Goal: Information Seeking & Learning: Learn about a topic

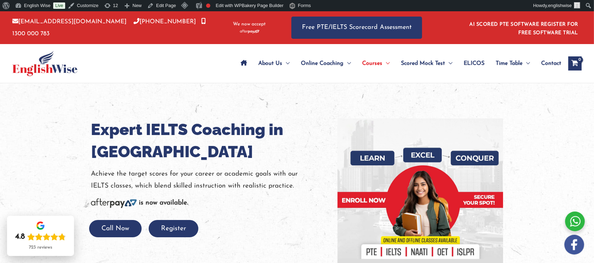
click at [131, 156] on h1 "Expert IELTS Coaching in Sydney" at bounding box center [209, 140] width 236 height 44
copy h1 "[GEOGRAPHIC_DATA]"
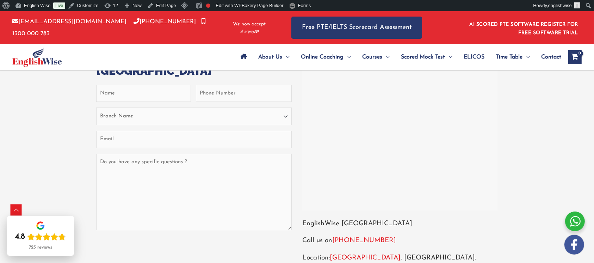
scroll to position [2725, 0]
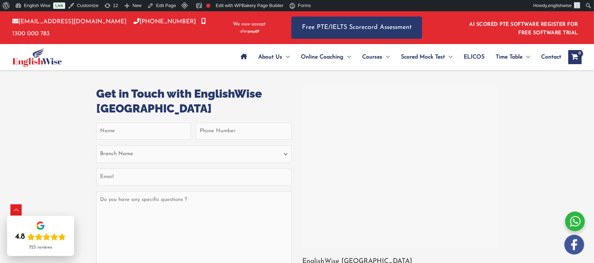
click at [327, 127] on div at bounding box center [400, 167] width 192 height 159
click at [325, 126] on div at bounding box center [400, 167] width 192 height 159
click at [118, 109] on h3 "Get in Touch with EnglishWise Sydney" at bounding box center [194, 100] width 196 height 29
copy h3 "[GEOGRAPHIC_DATA]"
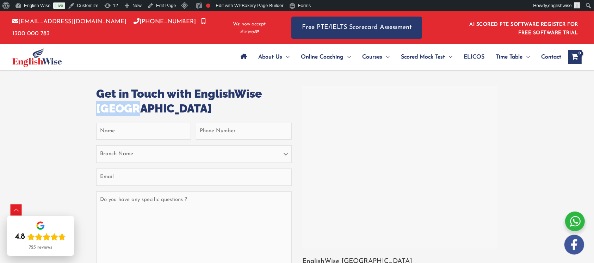
click at [128, 106] on h3 "Get in Touch with EnglishWise Sydney" at bounding box center [194, 100] width 196 height 29
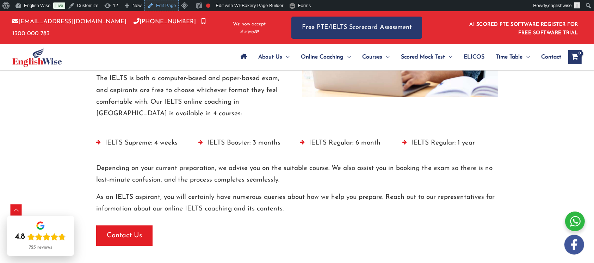
scroll to position [1597, 0]
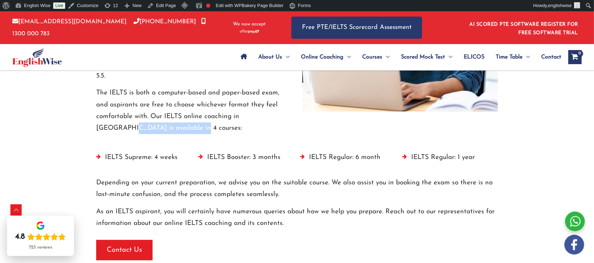
drag, startPoint x: 175, startPoint y: 127, endPoint x: 88, endPoint y: 124, distance: 87.4
click at [88, 124] on div "Join Our Online IELTS Classes to Ace the Test The IELTS exam is scored on a ban…" at bounding box center [297, 32] width 423 height 204
copy p "available in 4 courses:"
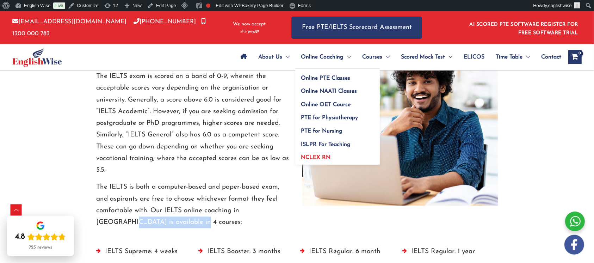
scroll to position [1644, 0]
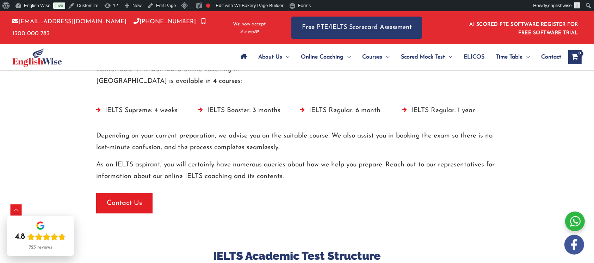
click at [319, 221] on div "IELTS Supreme: 4 weeks IELTS Booster: 3 months IELTS Regular: 6 month IELTS Reg…" at bounding box center [297, 167] width 423 height 161
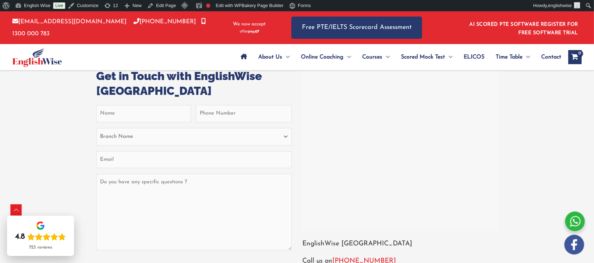
scroll to position [2861, 0]
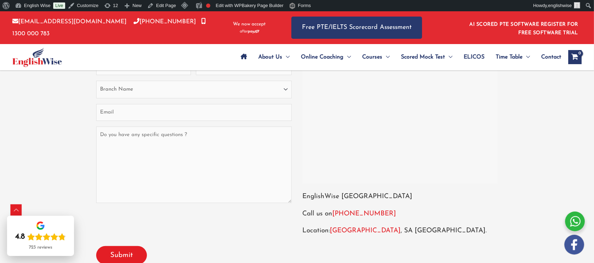
click at [342, 197] on link "[GEOGRAPHIC_DATA]" at bounding box center [365, 230] width 71 height 7
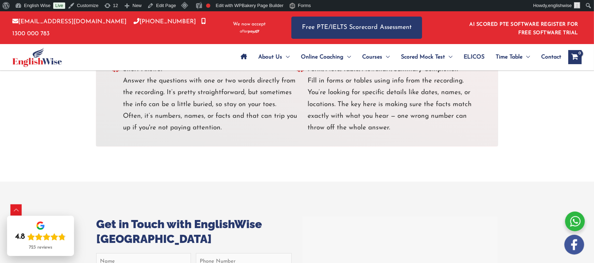
scroll to position [2827, 0]
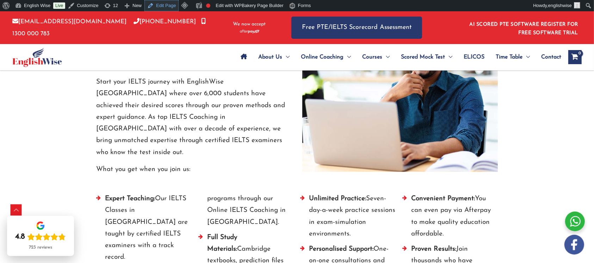
scroll to position [1529, 0]
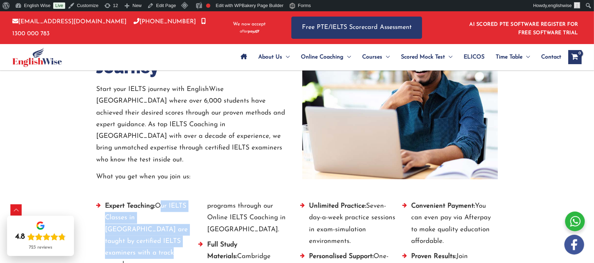
drag, startPoint x: 163, startPoint y: 203, endPoint x: 186, endPoint y: 244, distance: 46.9
click at [186, 244] on li "Expert Teaching: Our IELTS Classes in Adelaide are taught by certified IELTS ex…" at bounding box center [143, 237] width 95 height 74
copy li "Our IELTS Classes in [GEOGRAPHIC_DATA] are taught by certified IELTS examiners …"
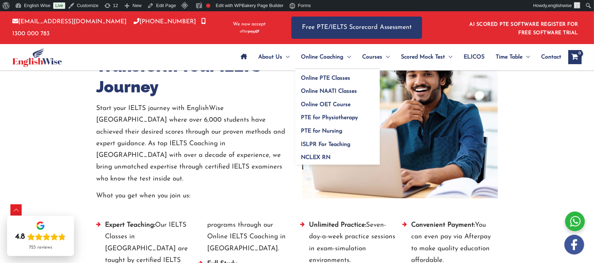
scroll to position [1529, 0]
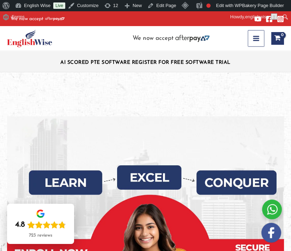
click at [253, 34] on button "Main Menu" at bounding box center [256, 38] width 16 height 16
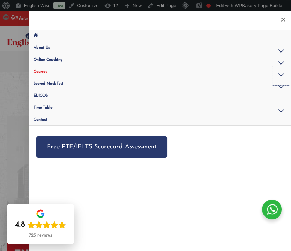
click at [281, 73] on button "Menu Toggle" at bounding box center [280, 75] width 17 height 19
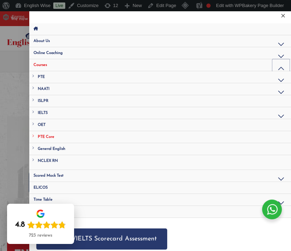
scroll to position [7, 0]
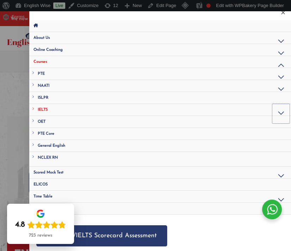
click at [272, 111] on button "Menu Toggle" at bounding box center [280, 113] width 17 height 19
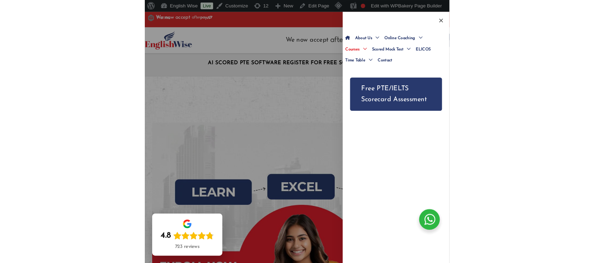
scroll to position [0, 0]
